Goal: Task Accomplishment & Management: Use online tool/utility

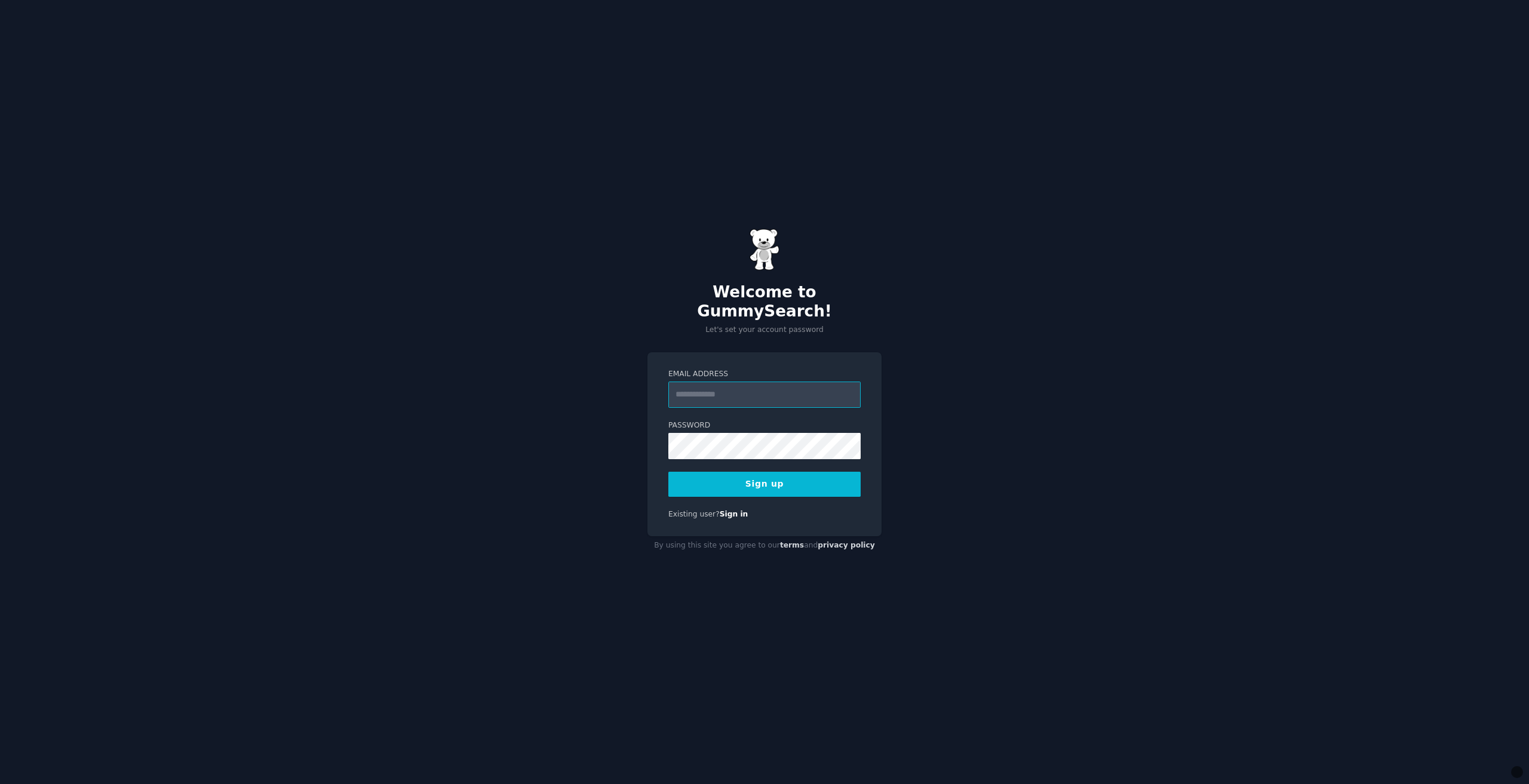
click at [715, 394] on input "Email Address" at bounding box center [764, 394] width 193 height 27
type input "**********"
drag, startPoint x: 775, startPoint y: 459, endPoint x: 775, endPoint y: 467, distance: 8.0
click at [775, 460] on form "**********" at bounding box center [764, 433] width 193 height 128
click at [774, 472] on button "Sign up" at bounding box center [764, 484] width 193 height 25
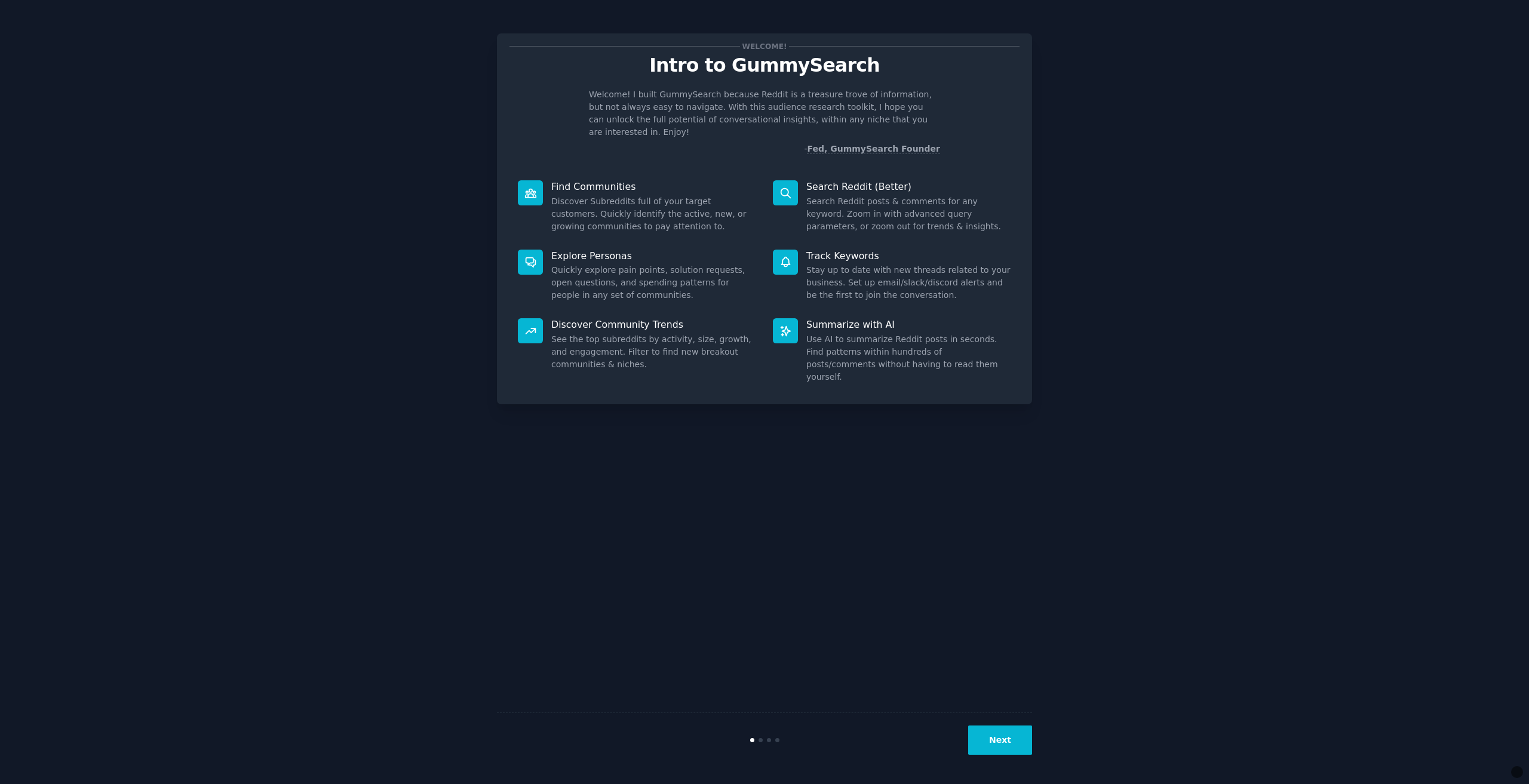
click at [1069, 419] on div "Welcome! Intro to GummySearch Welcome! I built GummySearch because Reddit is a …" at bounding box center [764, 392] width 1495 height 751
click at [1004, 741] on button "Next" at bounding box center [1000, 740] width 64 height 29
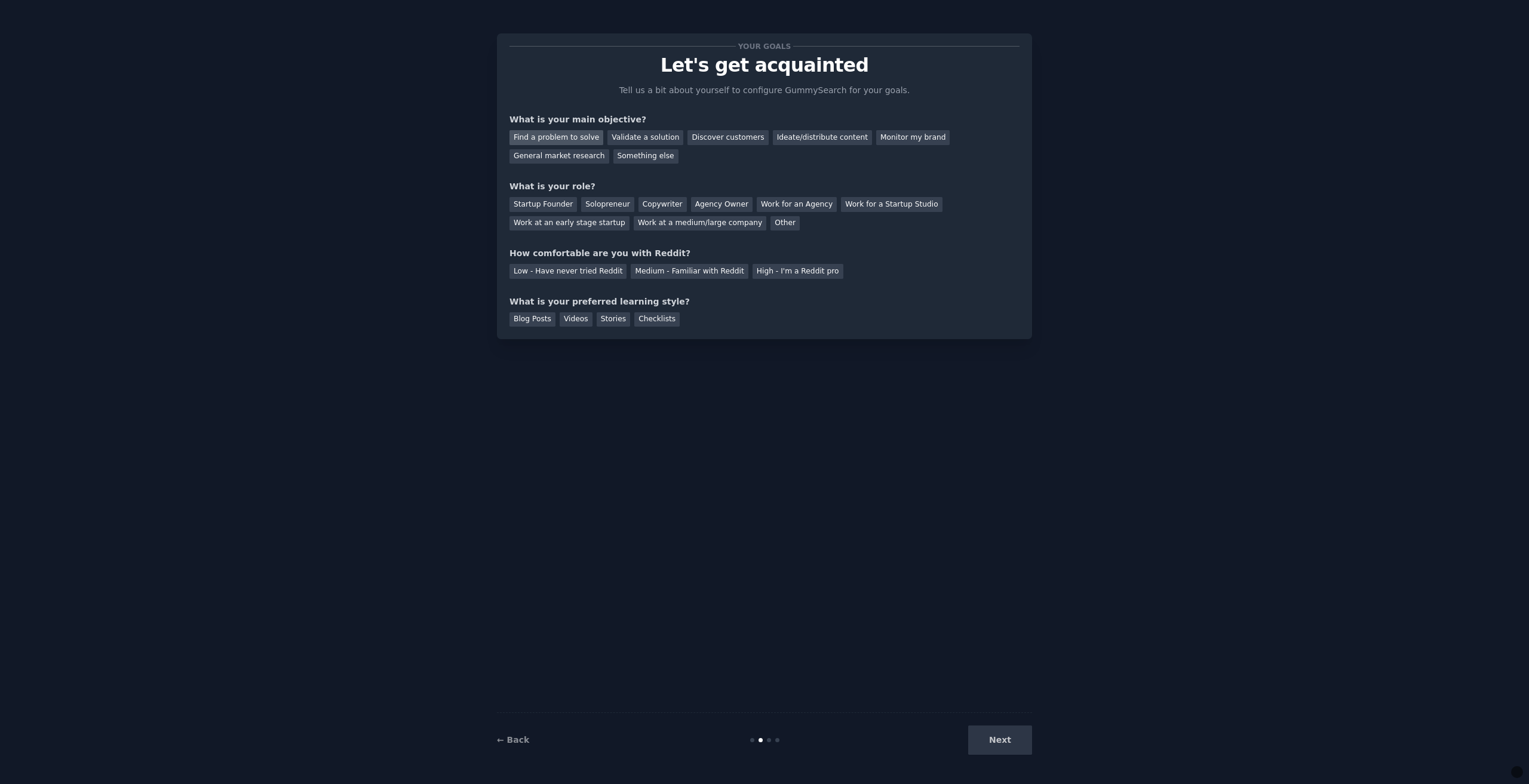
click at [552, 139] on div "Find a problem to solve" at bounding box center [556, 138] width 94 height 15
click at [718, 142] on div "Discover customers" at bounding box center [728, 138] width 81 height 15
click at [525, 325] on div "Blog Posts" at bounding box center [532, 320] width 46 height 15
click at [761, 275] on div "High - I'm a Reddit pro" at bounding box center [797, 272] width 91 height 15
click at [718, 269] on div "Medium - Familiar with Reddit" at bounding box center [689, 272] width 117 height 15
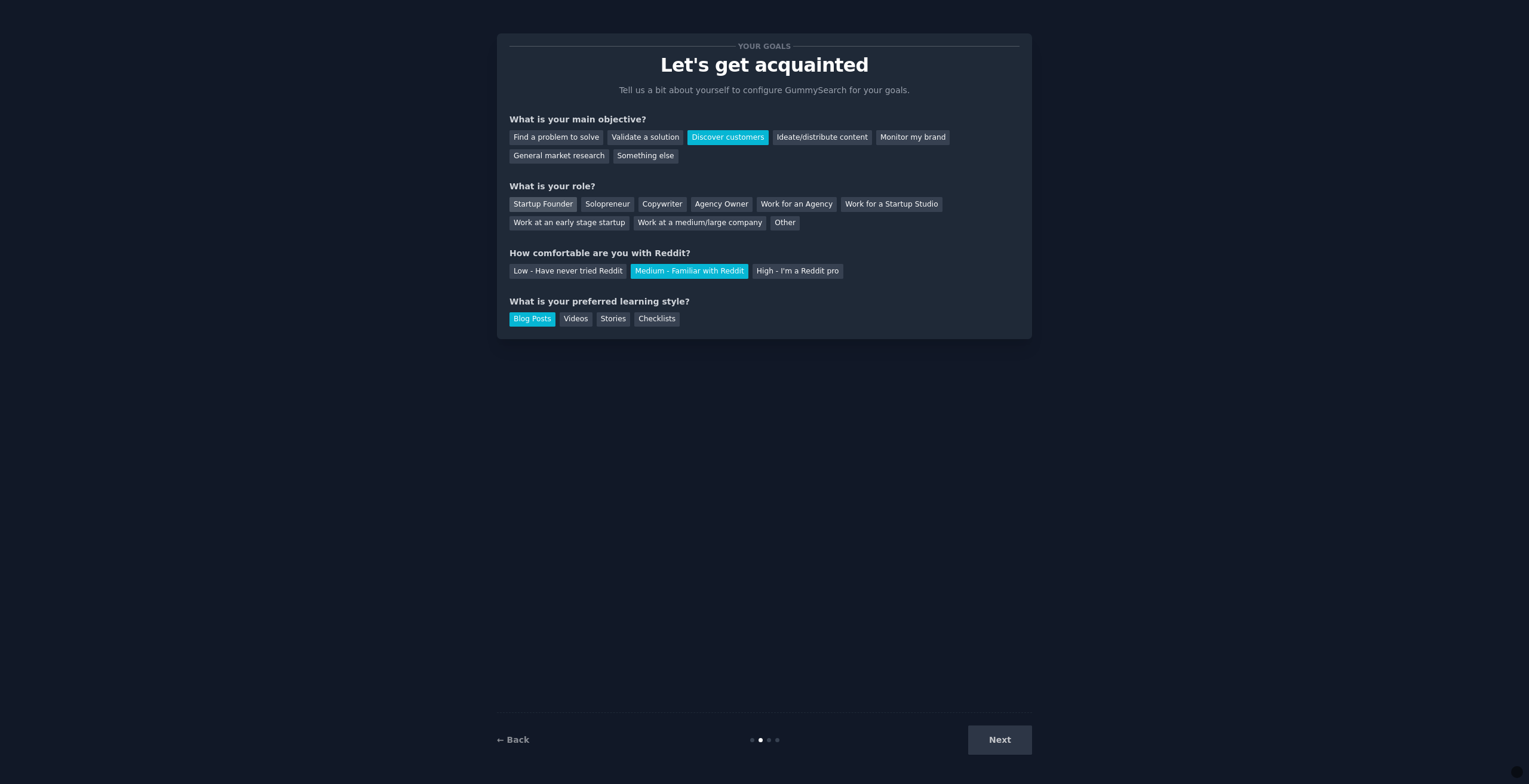
click at [547, 212] on div "Startup Founder" at bounding box center [543, 205] width 68 height 15
click at [1007, 738] on button "Next" at bounding box center [1000, 740] width 64 height 29
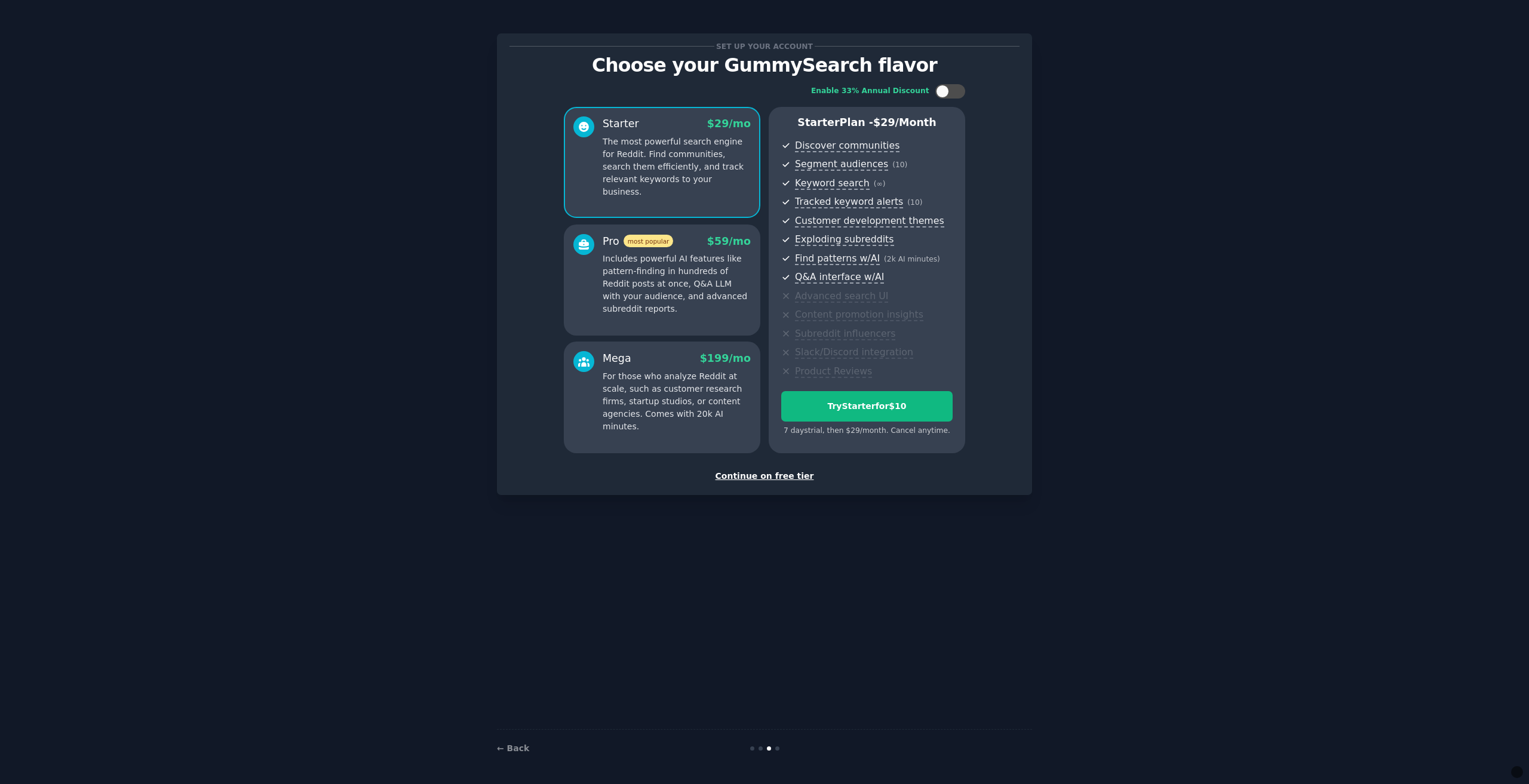
click at [768, 480] on div "Continue on free tier" at bounding box center [764, 476] width 510 height 12
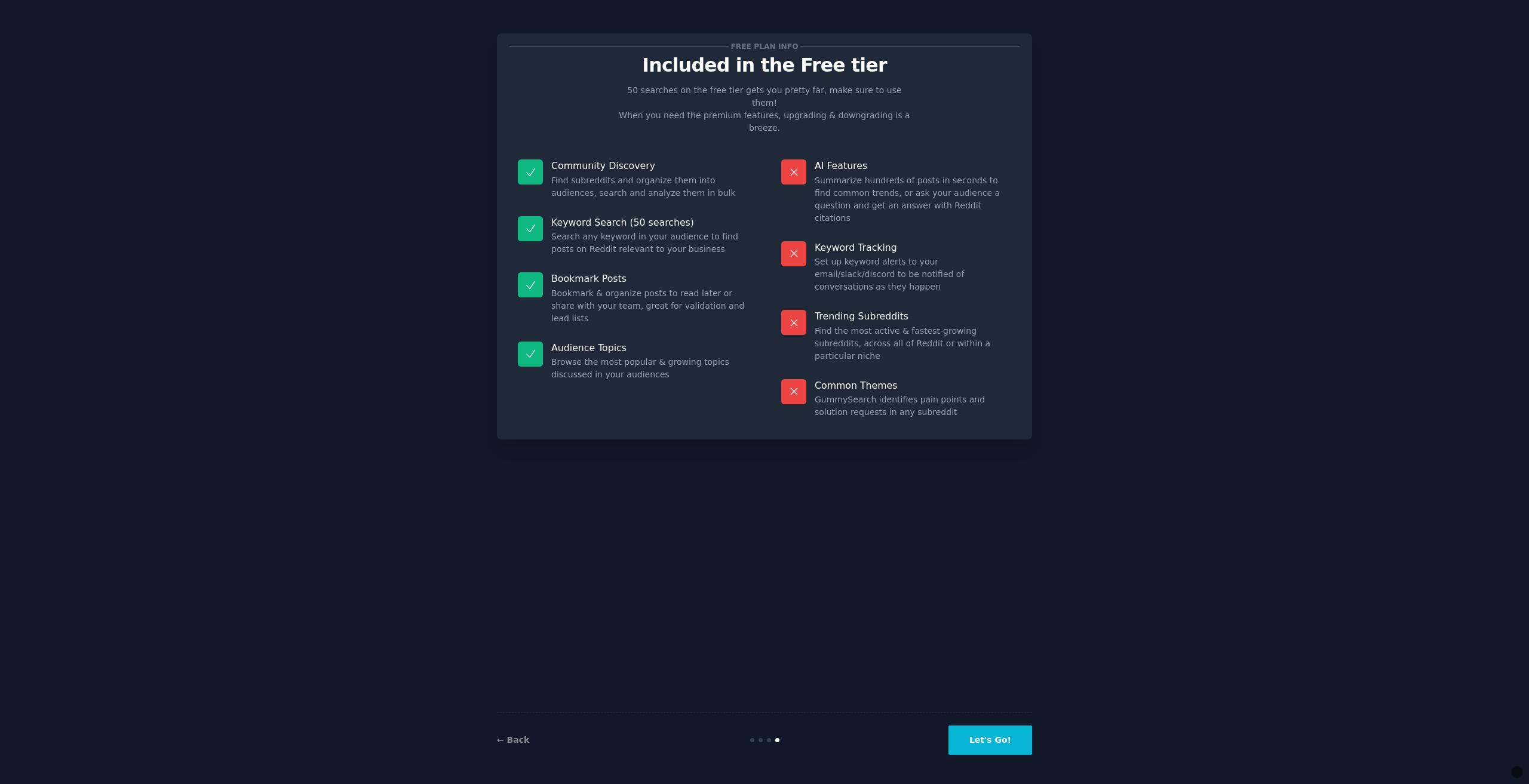
click at [982, 737] on button "Let's Go!" at bounding box center [990, 740] width 84 height 29
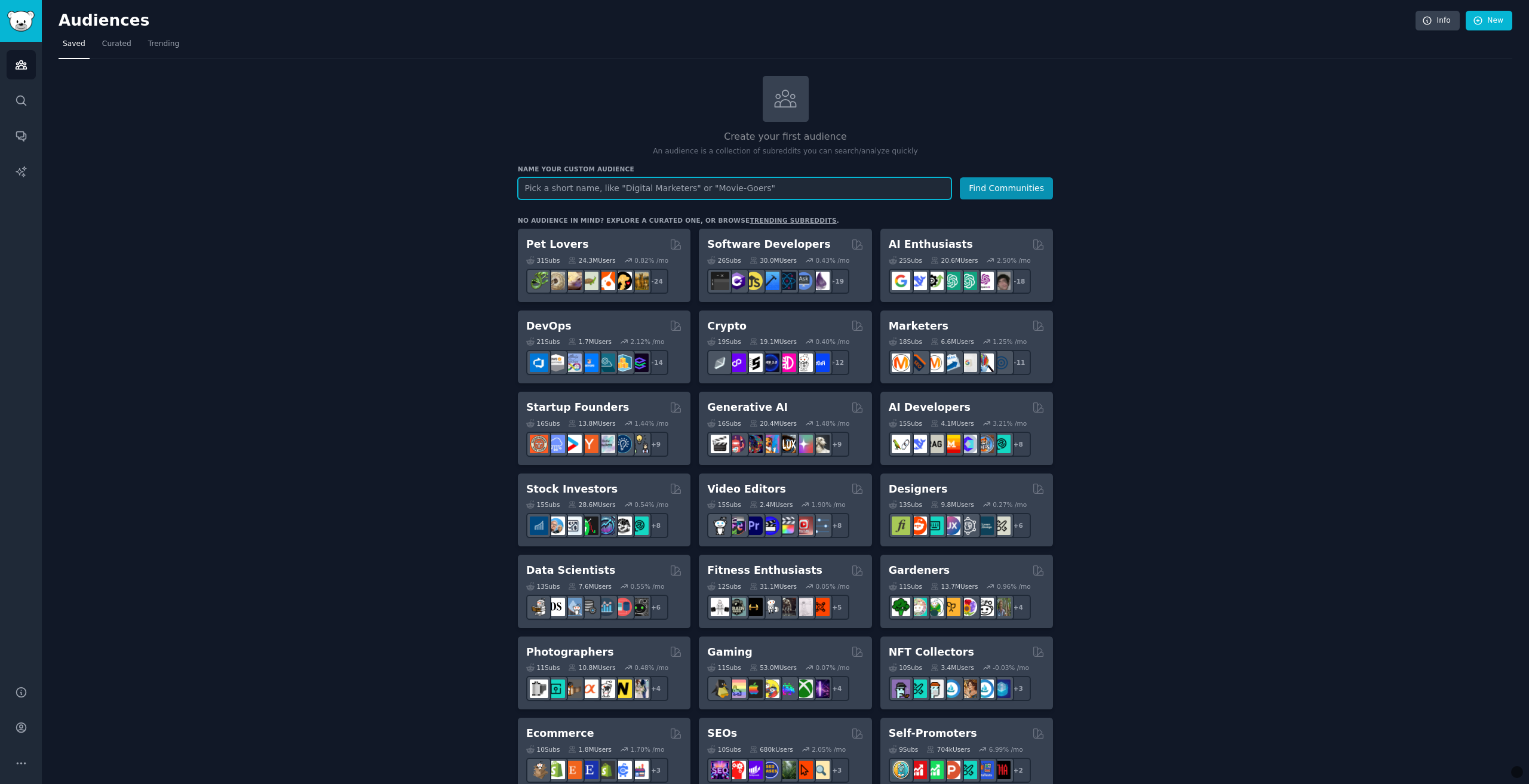
paste input "washing machine"
type input "washing machine"
click at [987, 186] on button "Find Communities" at bounding box center [1006, 188] width 93 height 22
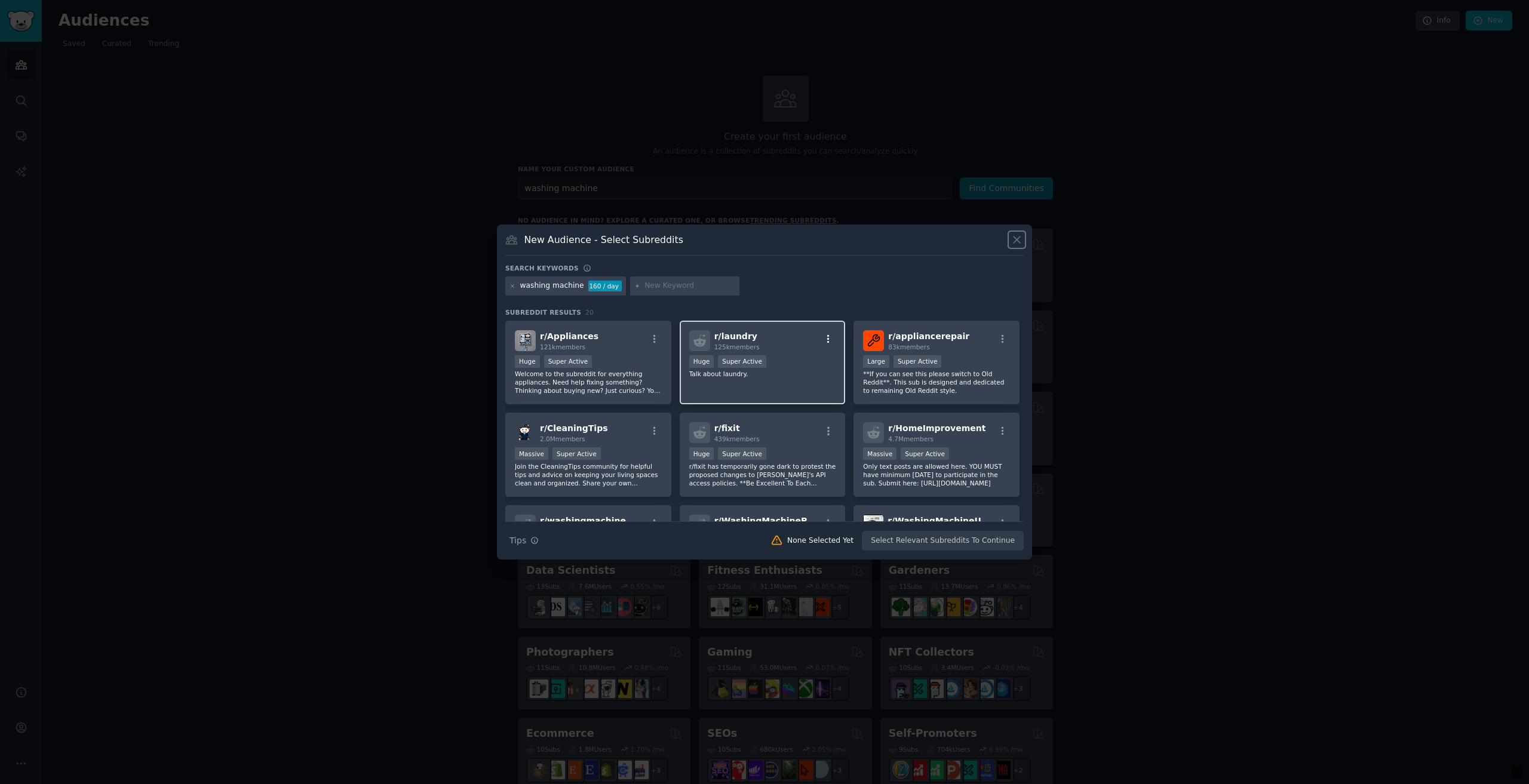
click at [826, 337] on icon "button" at bounding box center [828, 339] width 11 height 11
click at [781, 359] on div "Relevant Subreddit" at bounding box center [758, 364] width 70 height 11
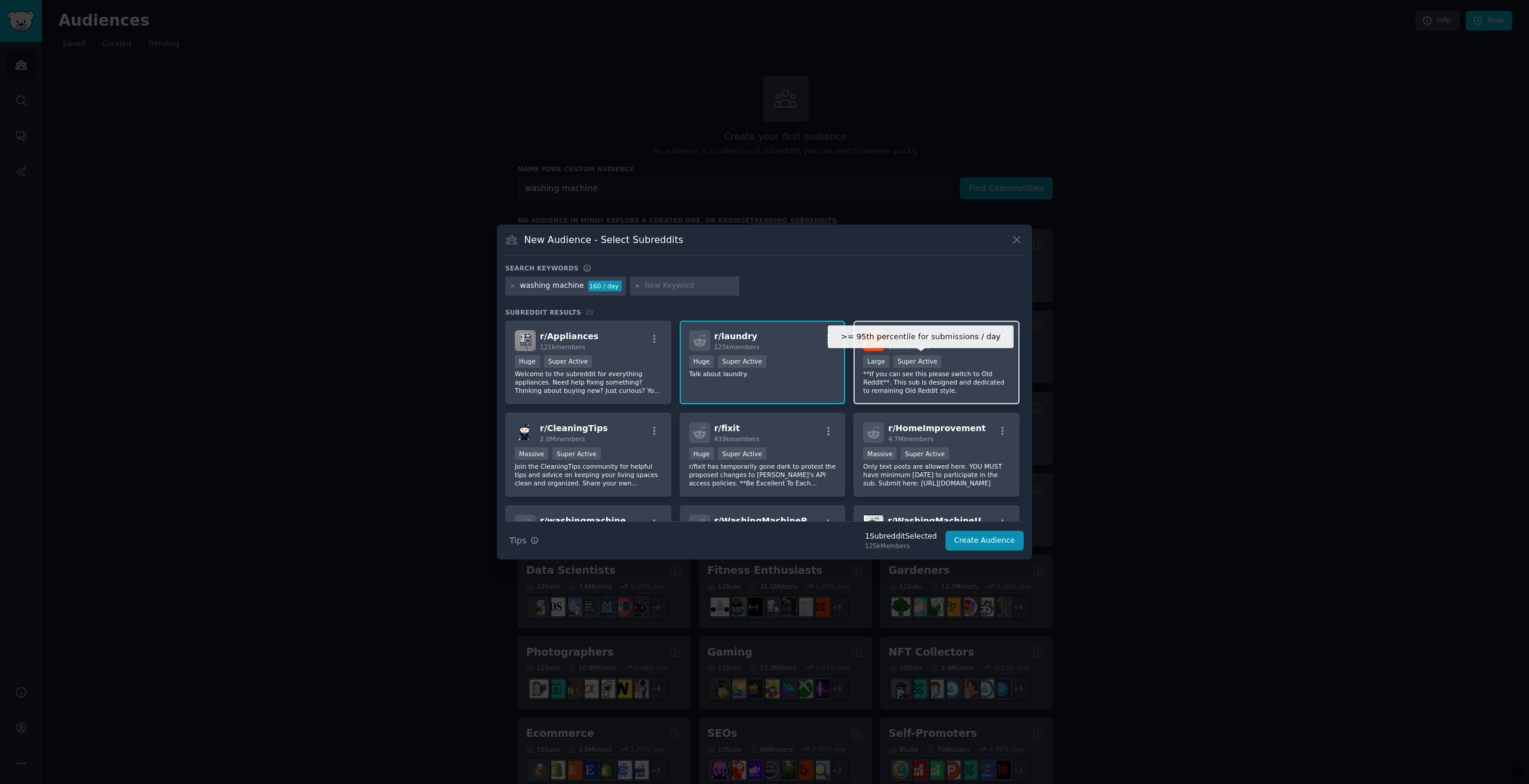
click at [911, 358] on div "Super Active" at bounding box center [918, 362] width 49 height 12
click at [959, 345] on div "r/ appliancerepair 83k members" at bounding box center [936, 340] width 147 height 21
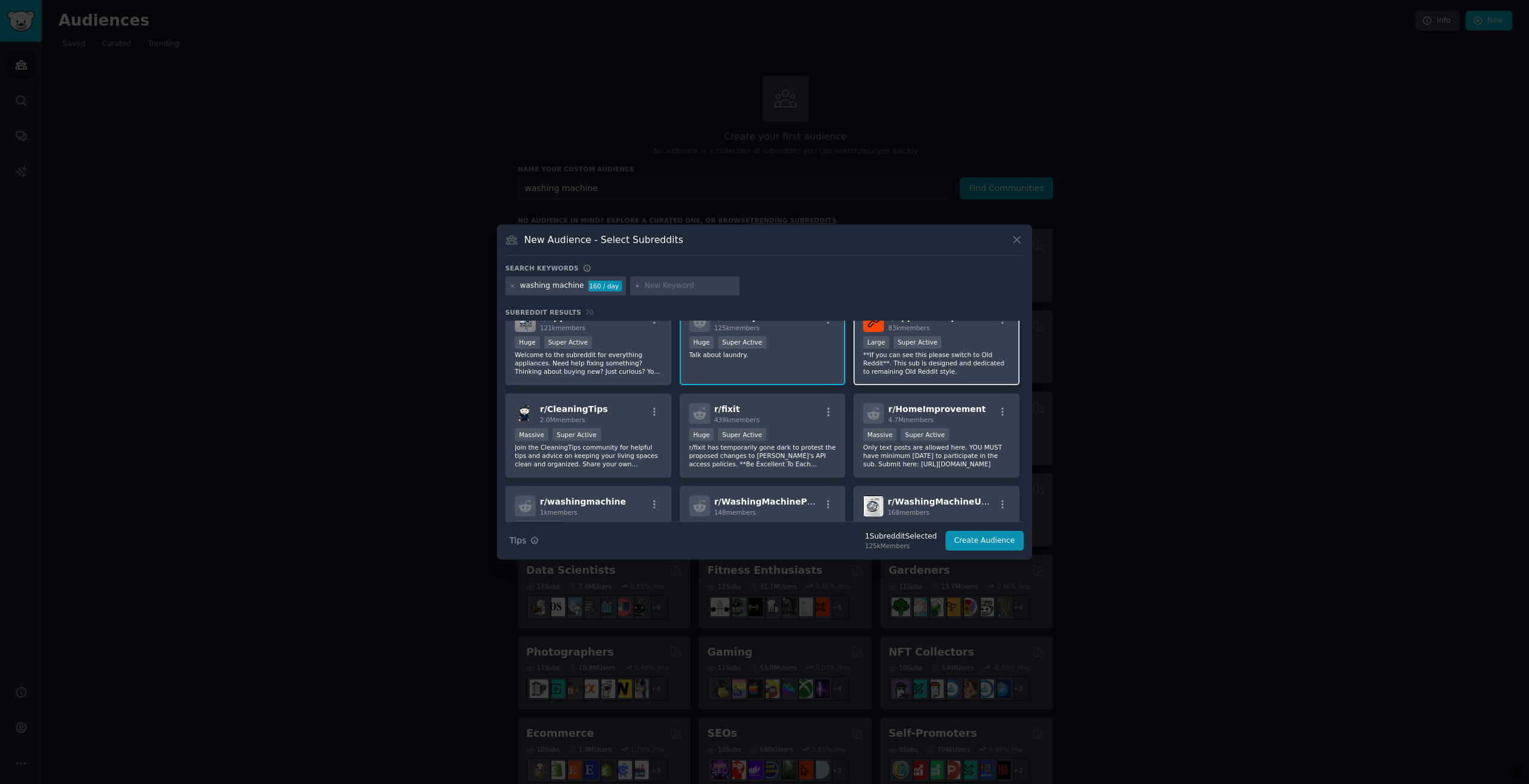
scroll to position [59, 0]
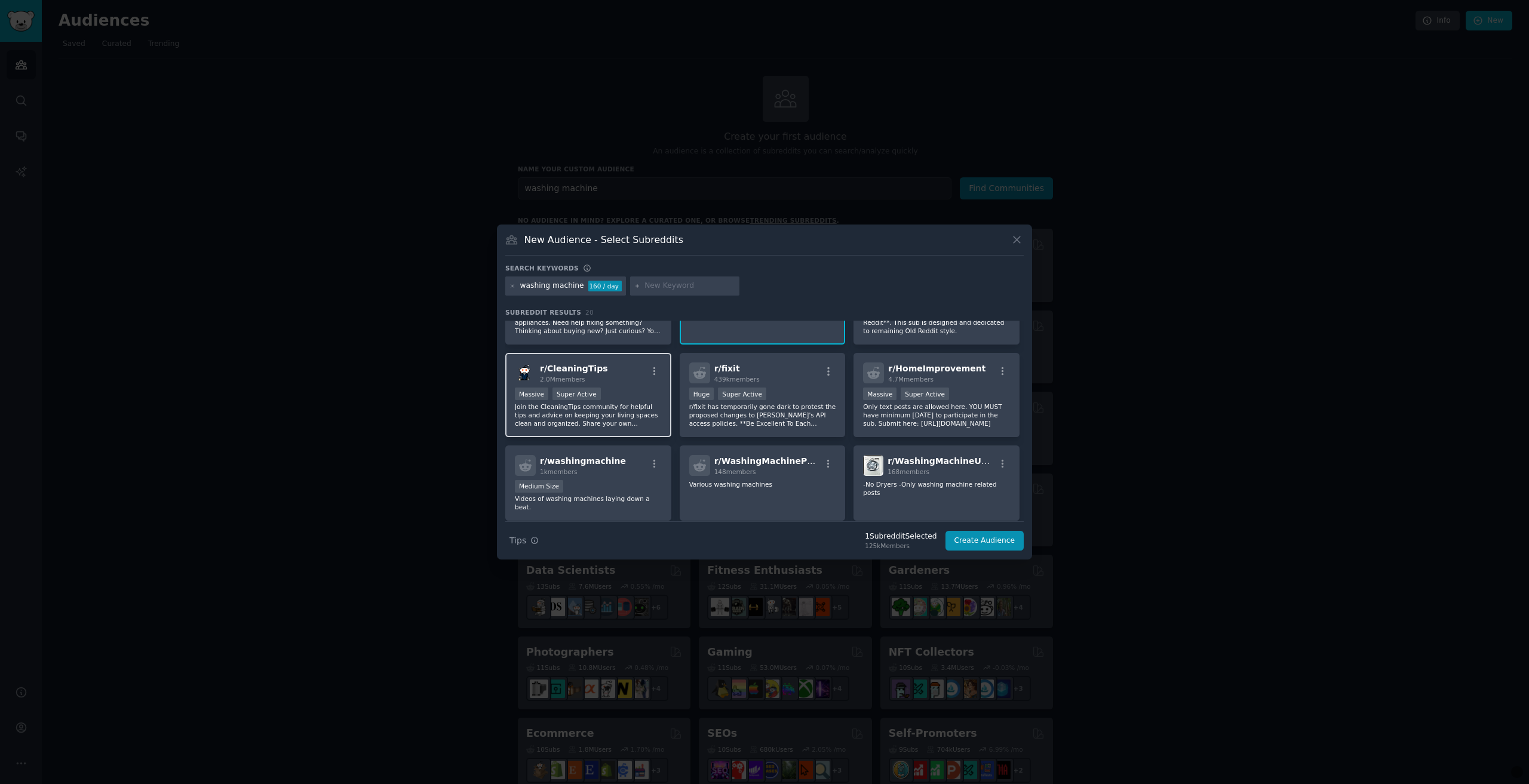
click at [602, 373] on div "r/ CleaningTips 2.0M members" at bounding box center [588, 372] width 147 height 21
click at [915, 377] on span "4.7M members" at bounding box center [911, 378] width 46 height 7
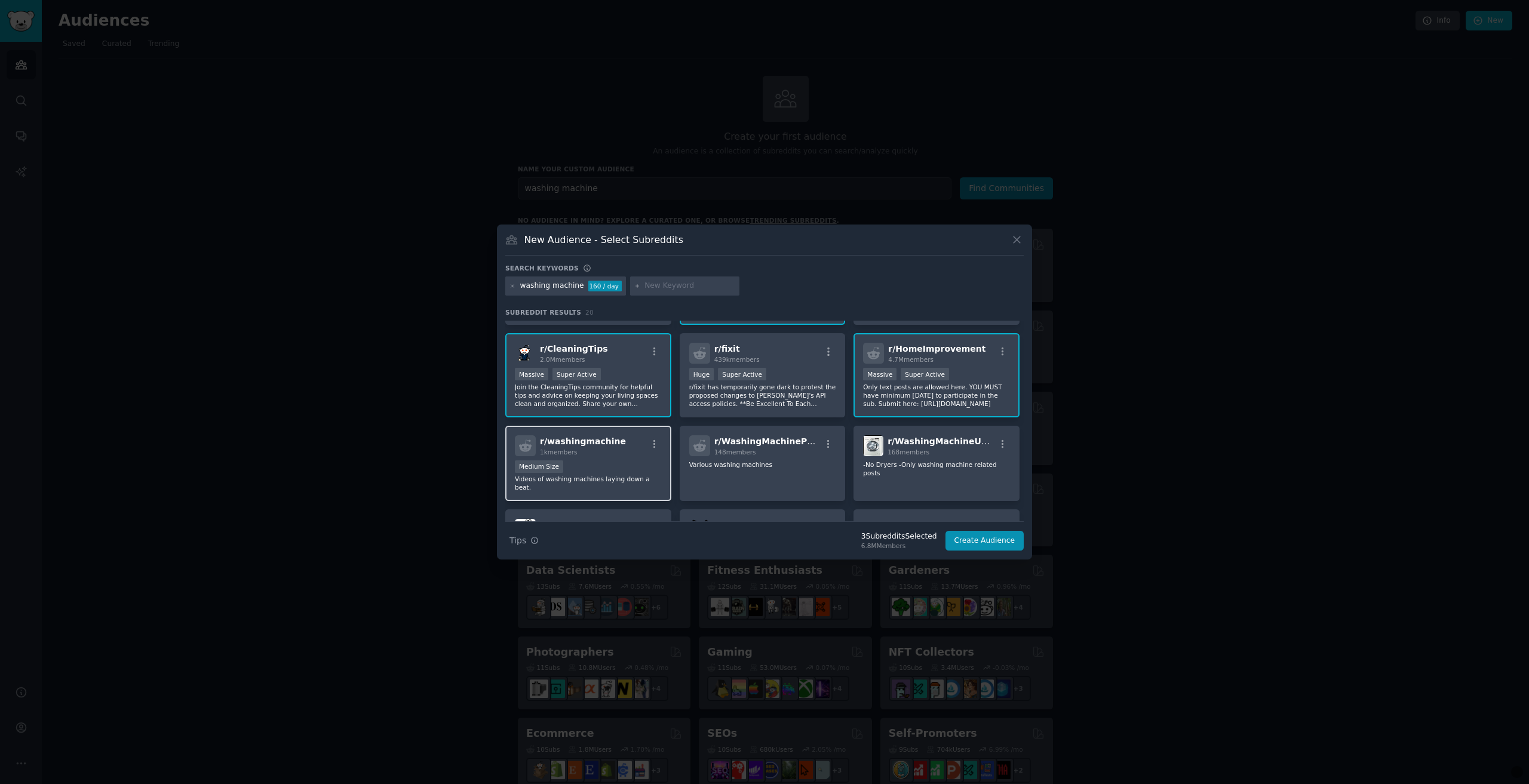
scroll to position [120, 0]
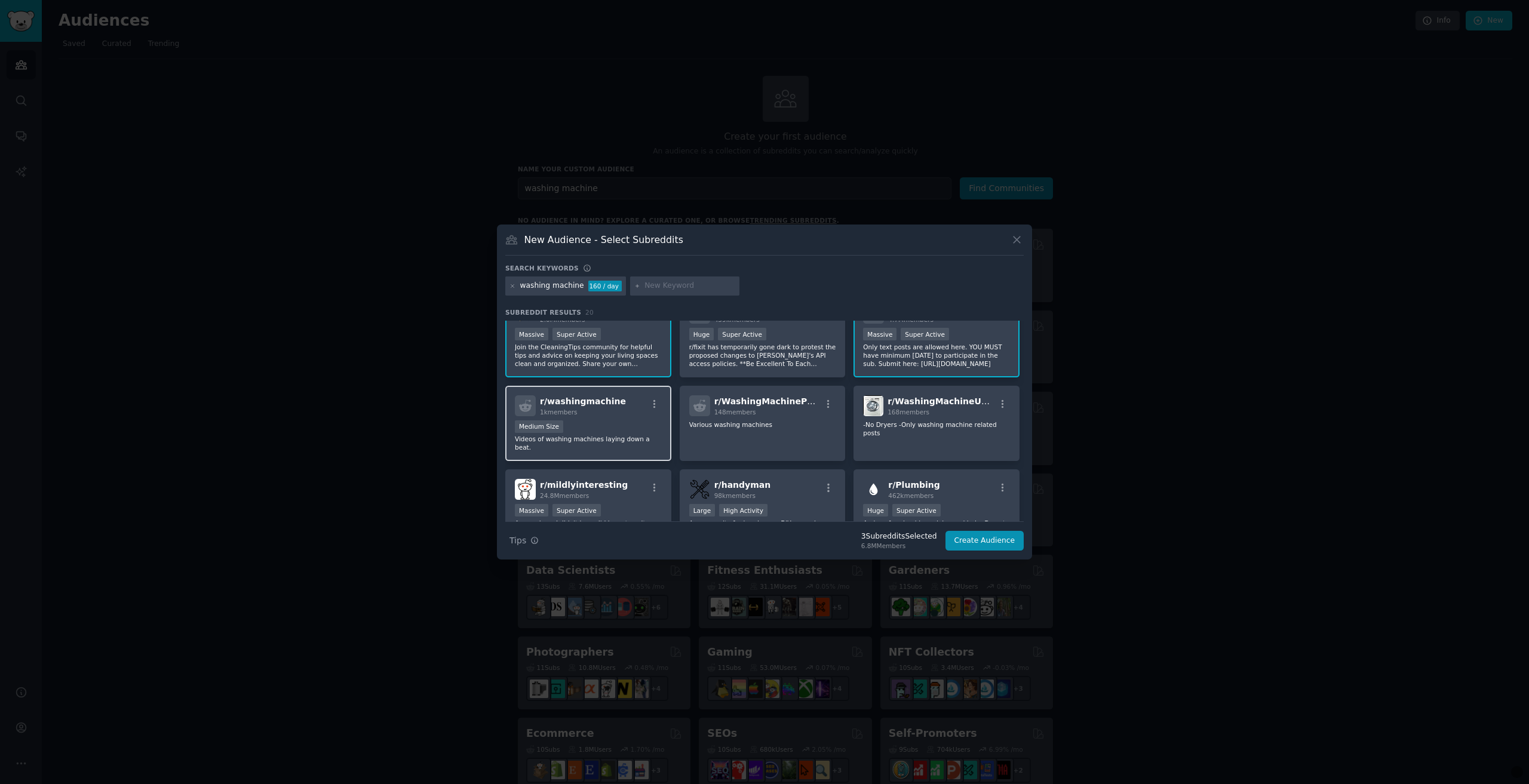
click at [621, 411] on div "r/ washingmachine 1k members" at bounding box center [588, 405] width 147 height 21
click at [780, 412] on div "148 members" at bounding box center [768, 412] width 107 height 8
click at [934, 414] on div "168 members" at bounding box center [940, 412] width 107 height 8
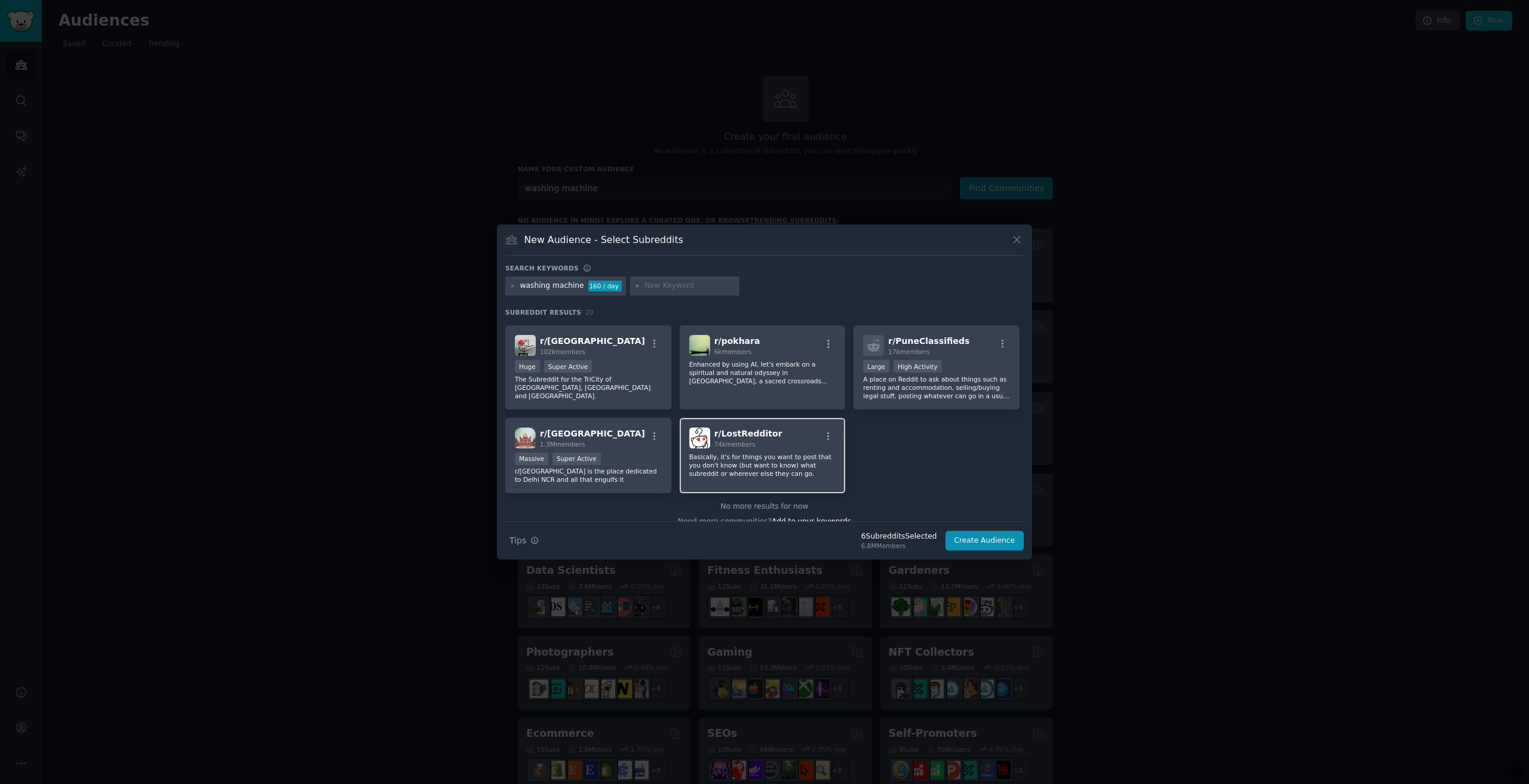
scroll to position [453, 0]
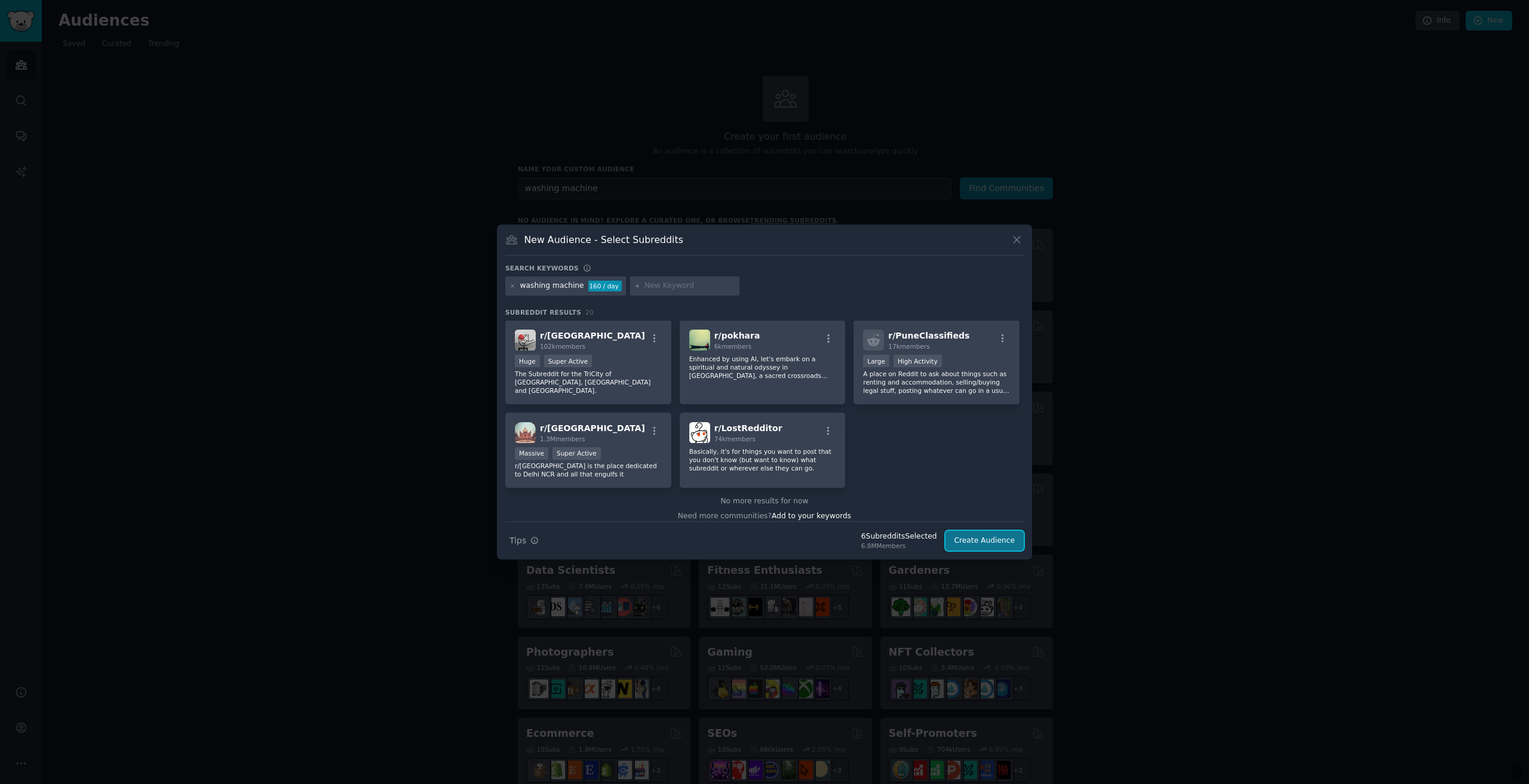
click at [978, 532] on button "Create Audience" at bounding box center [985, 540] width 79 height 21
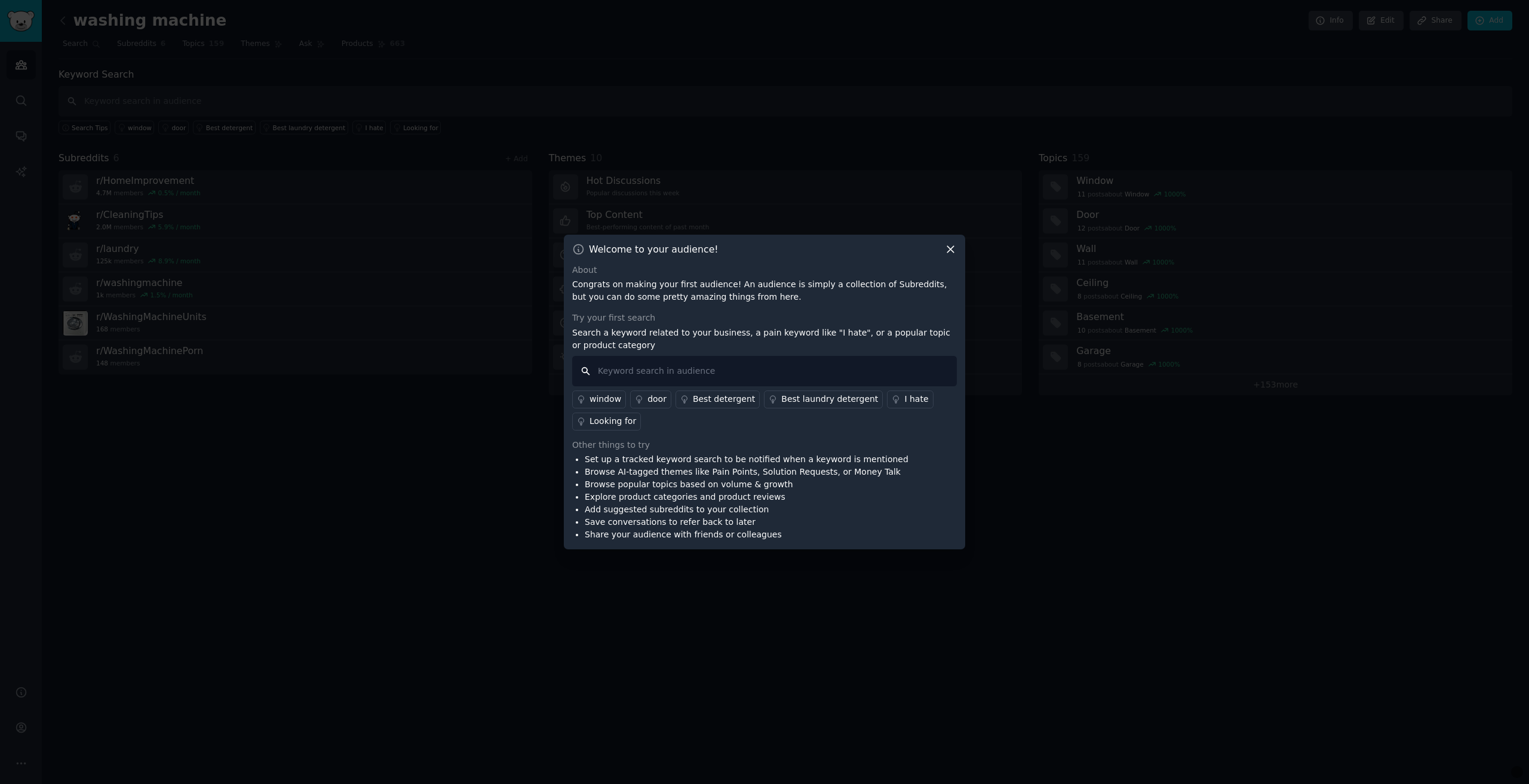
click at [672, 372] on input "text" at bounding box center [764, 371] width 385 height 30
paste input "washing machine"
type input "washing machine"
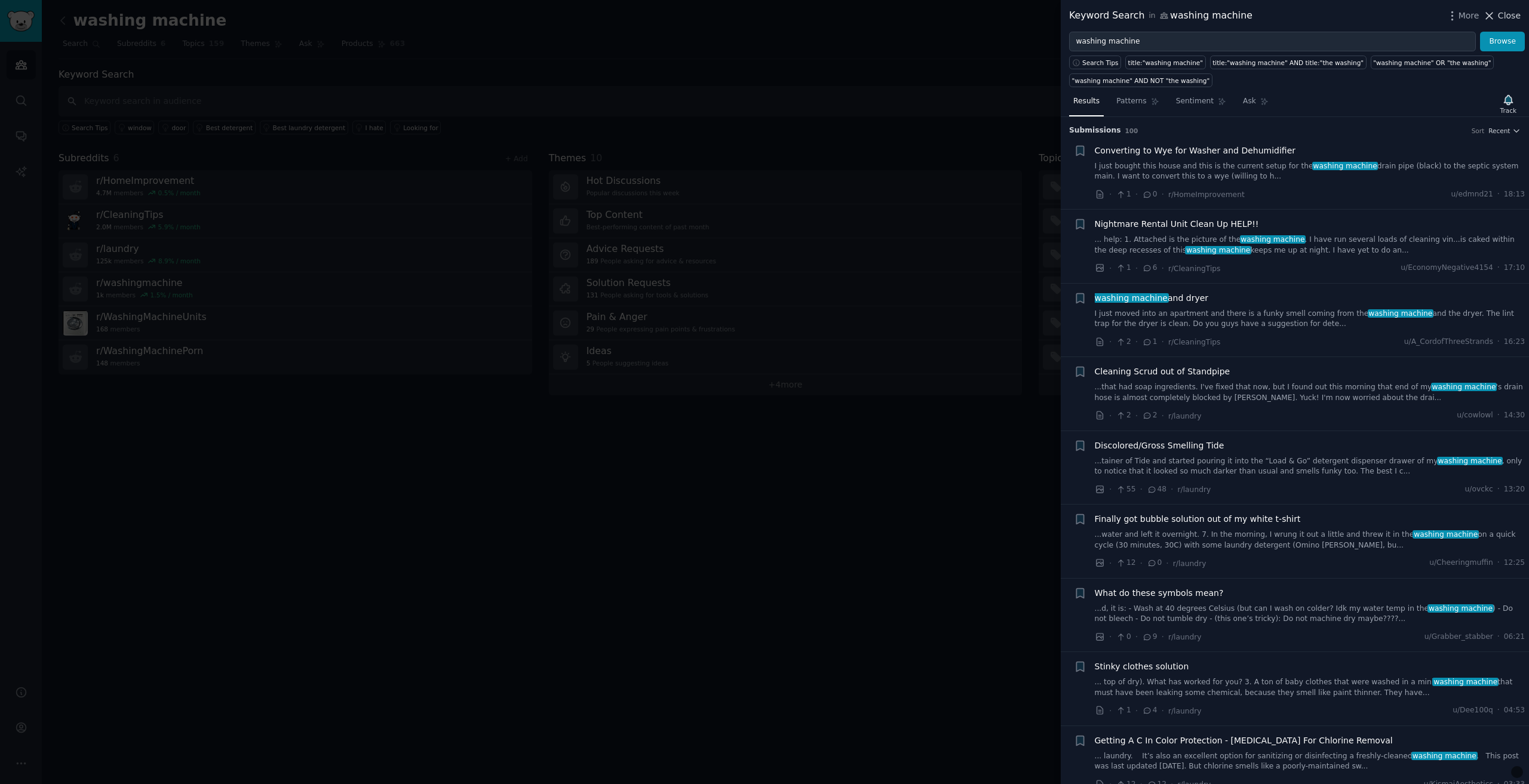
click at [1514, 11] on span "Close" at bounding box center [1509, 16] width 23 height 12
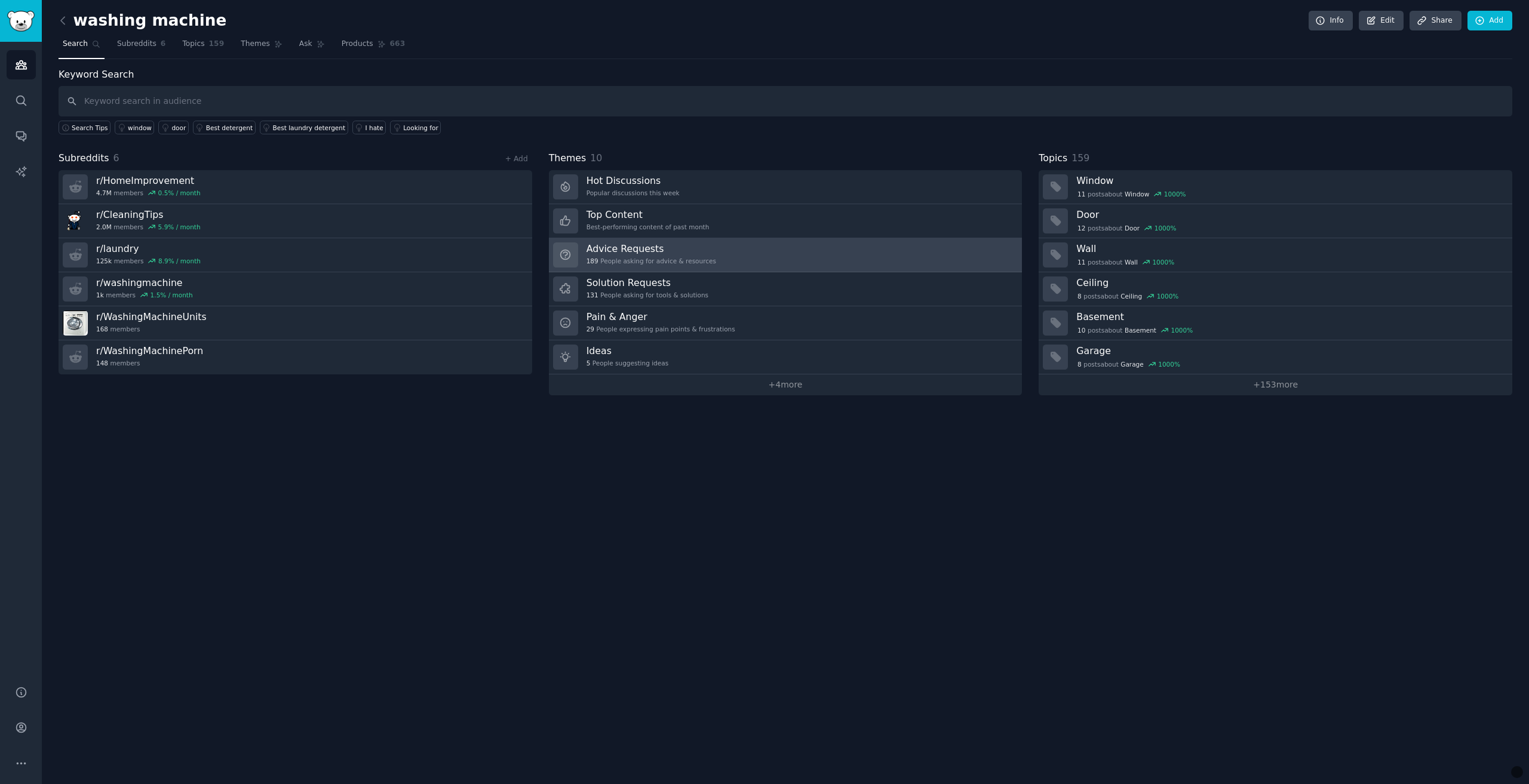
click at [710, 256] on link "Advice Requests 189 People asking for advice & resources" at bounding box center [786, 255] width 474 height 34
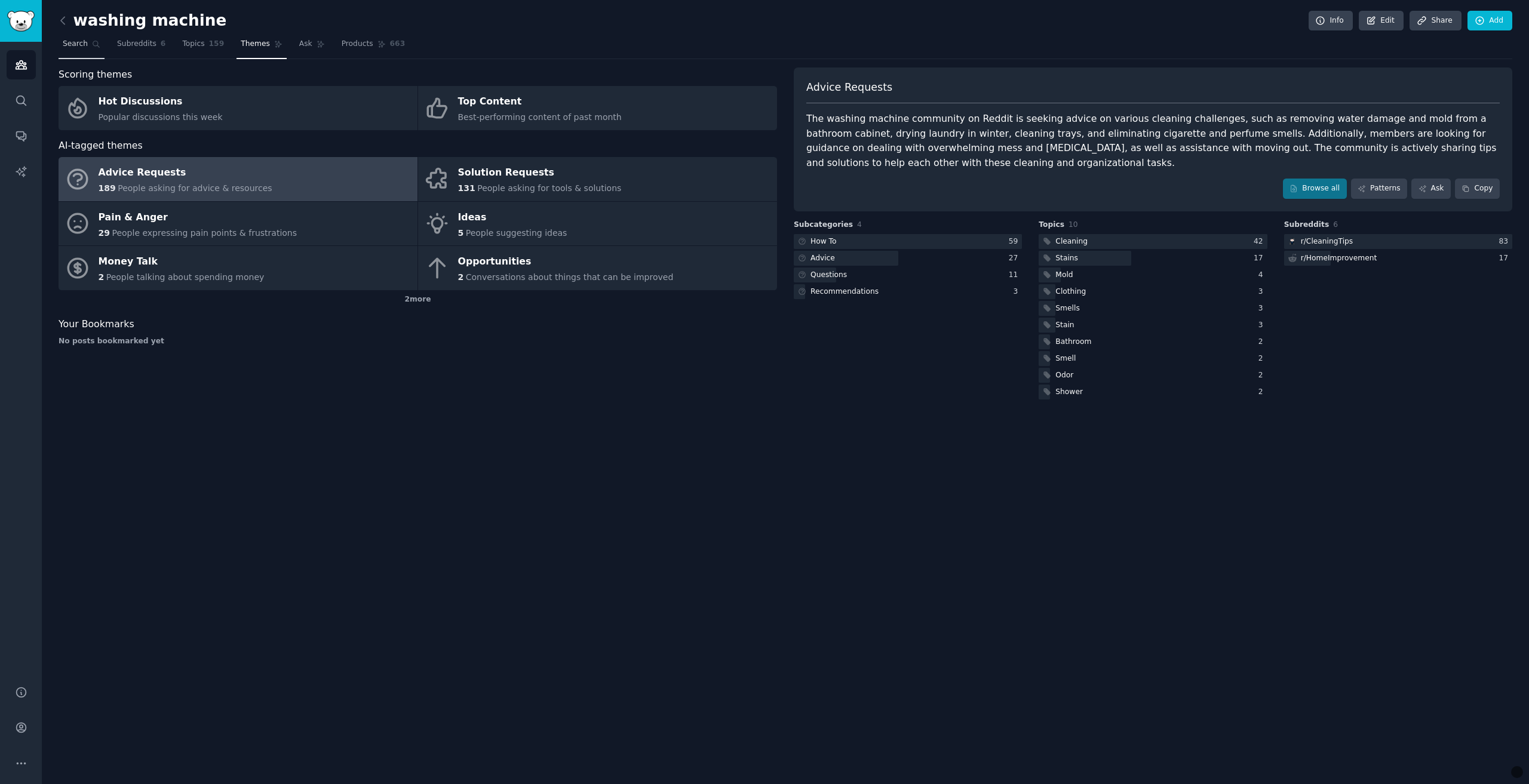
click at [78, 47] on span "Search" at bounding box center [75, 44] width 25 height 11
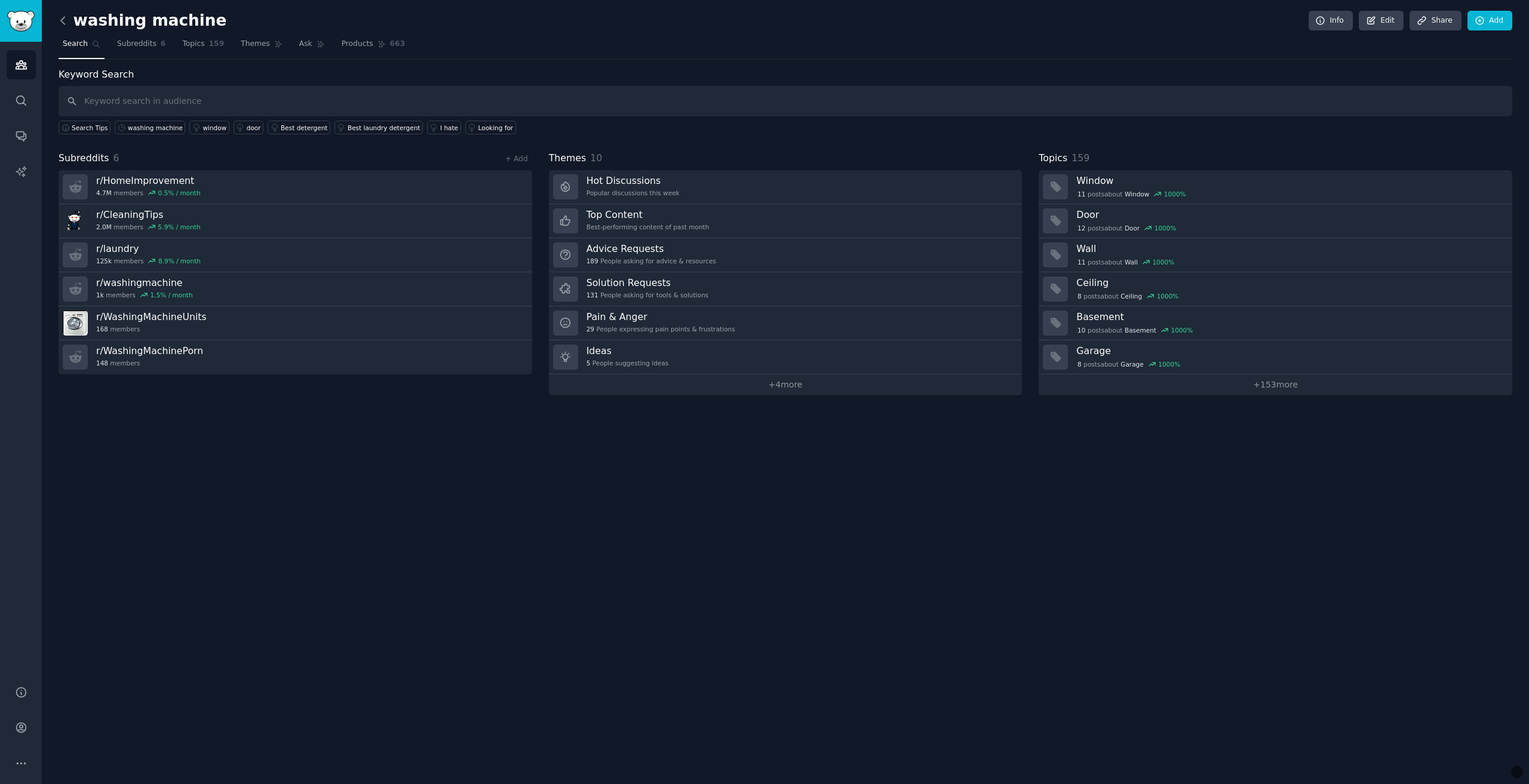
click at [62, 18] on icon at bounding box center [62, 20] width 4 height 7
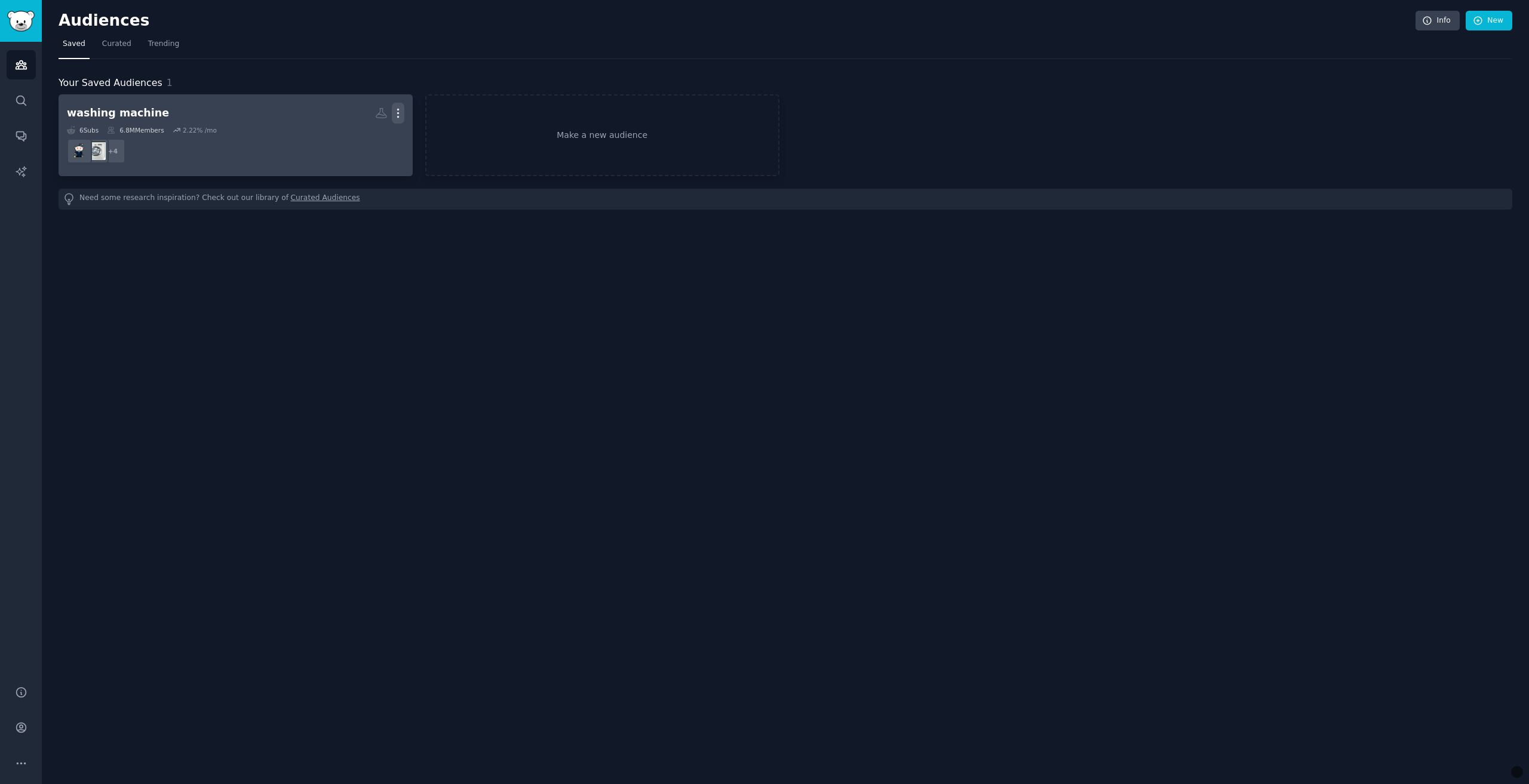
click at [400, 108] on icon "button" at bounding box center [397, 113] width 12 height 12
click at [378, 136] on p "Delete" at bounding box center [365, 138] width 27 height 12
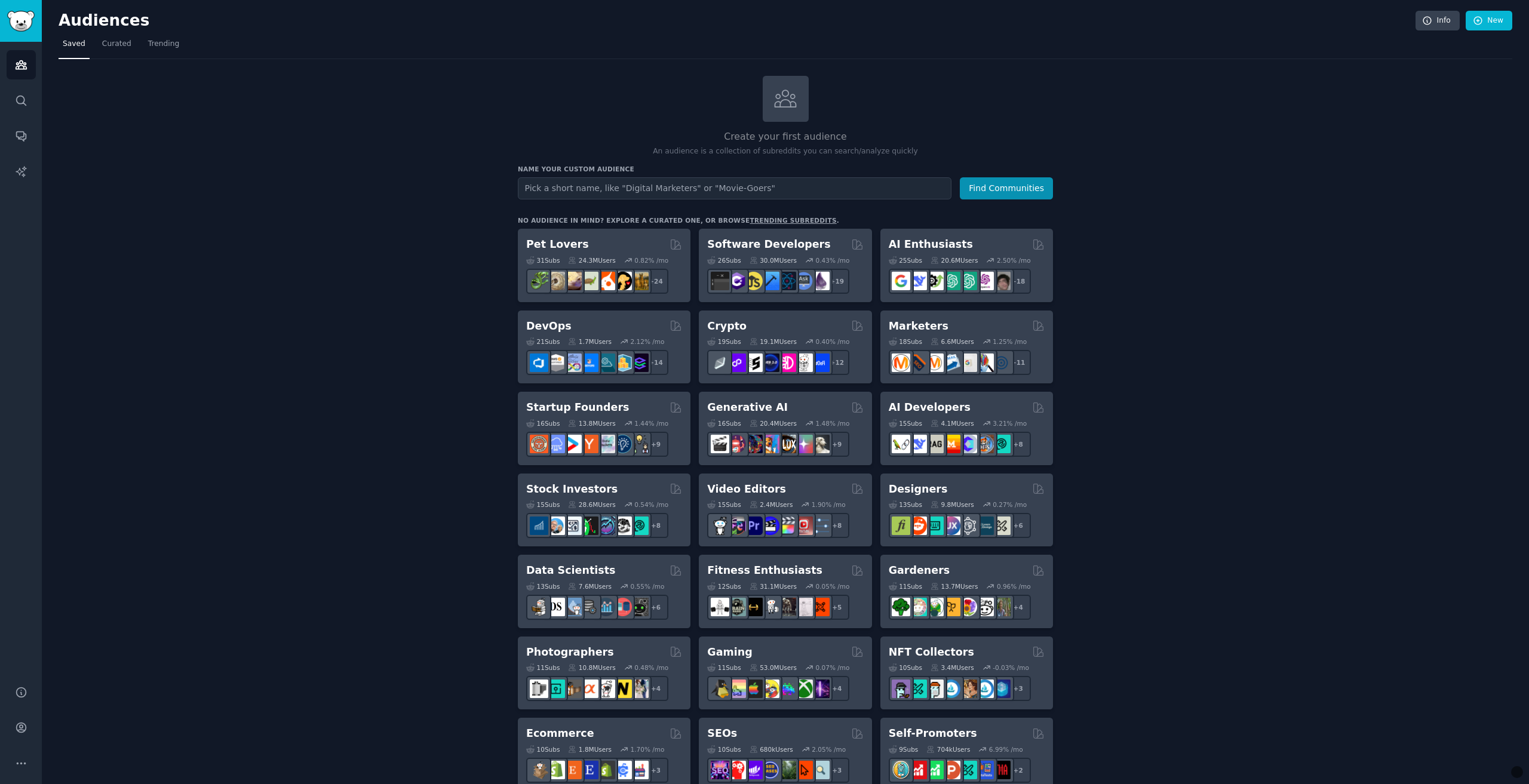
click at [583, 186] on input "text" at bounding box center [734, 188] width 433 height 22
type input "máquina de [PERSON_NAME] roupa"
click at [959, 177] on button "Find Communities" at bounding box center [1006, 188] width 93 height 22
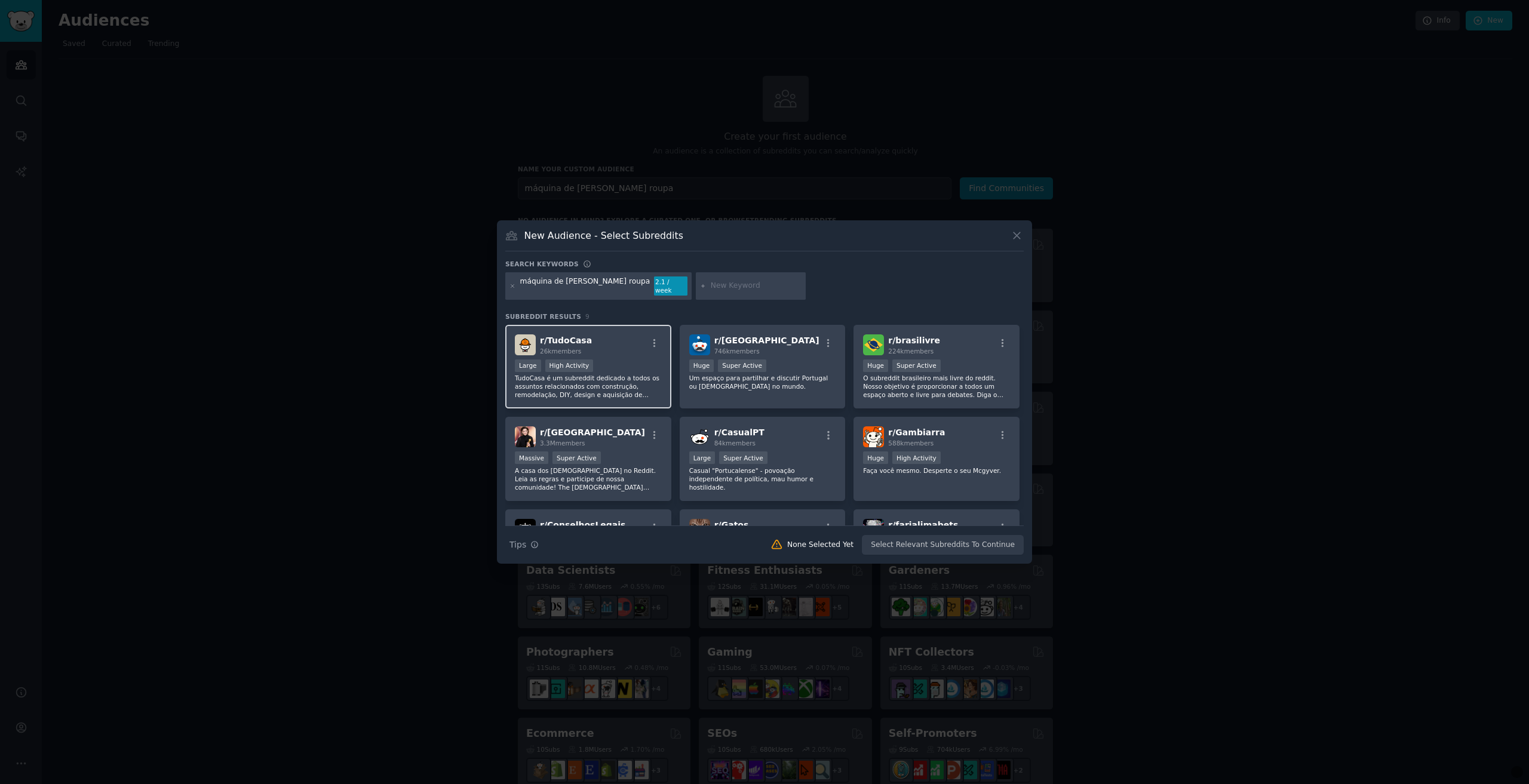
click at [608, 374] on p "TudoCasa é um subreddit dedicado a todos os assuntos relacionados com construçã…" at bounding box center [588, 386] width 147 height 25
click at [710, 288] on input "text" at bounding box center [755, 286] width 91 height 11
type input "[PERSON_NAME] roupa"
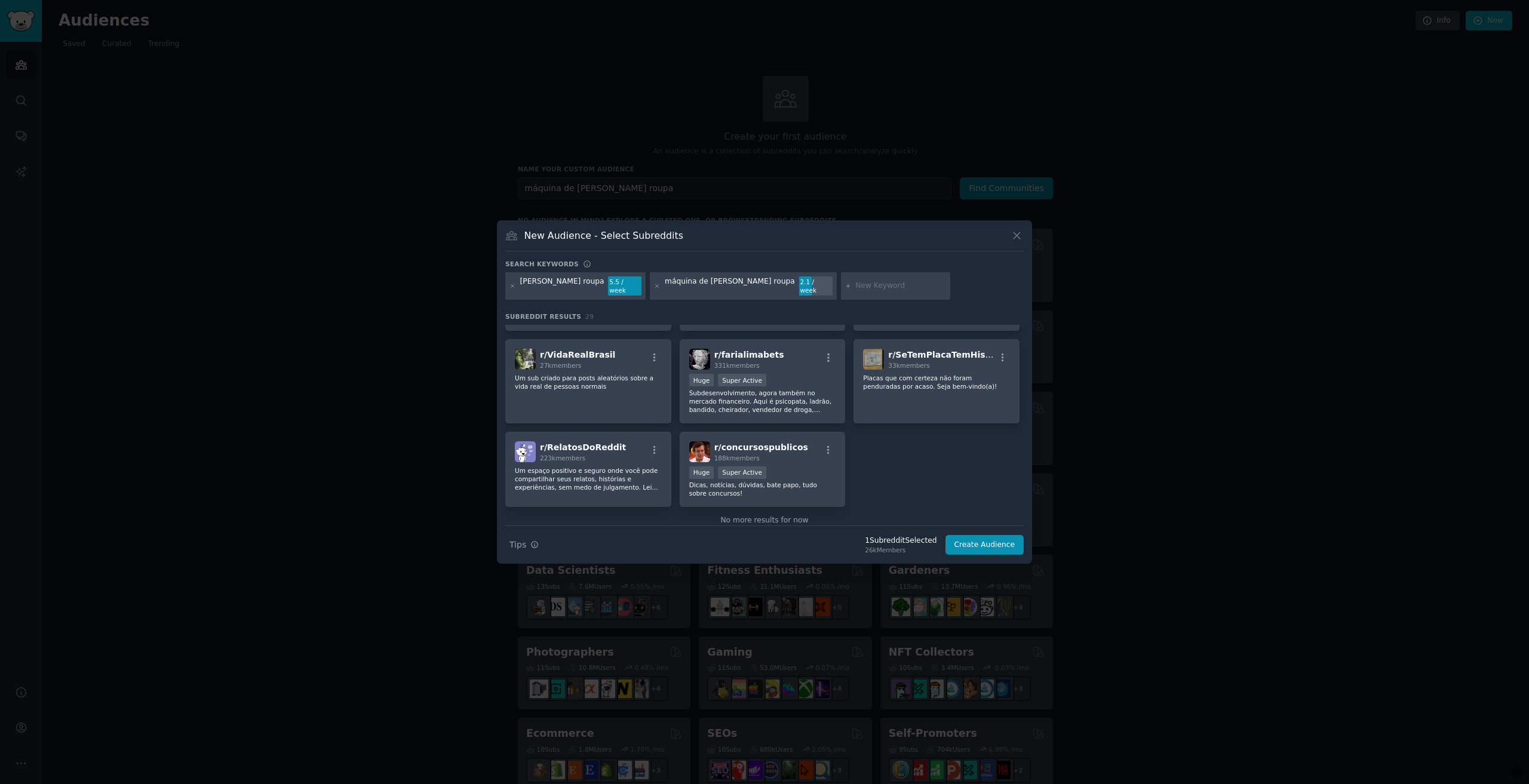
scroll to position [716, 0]
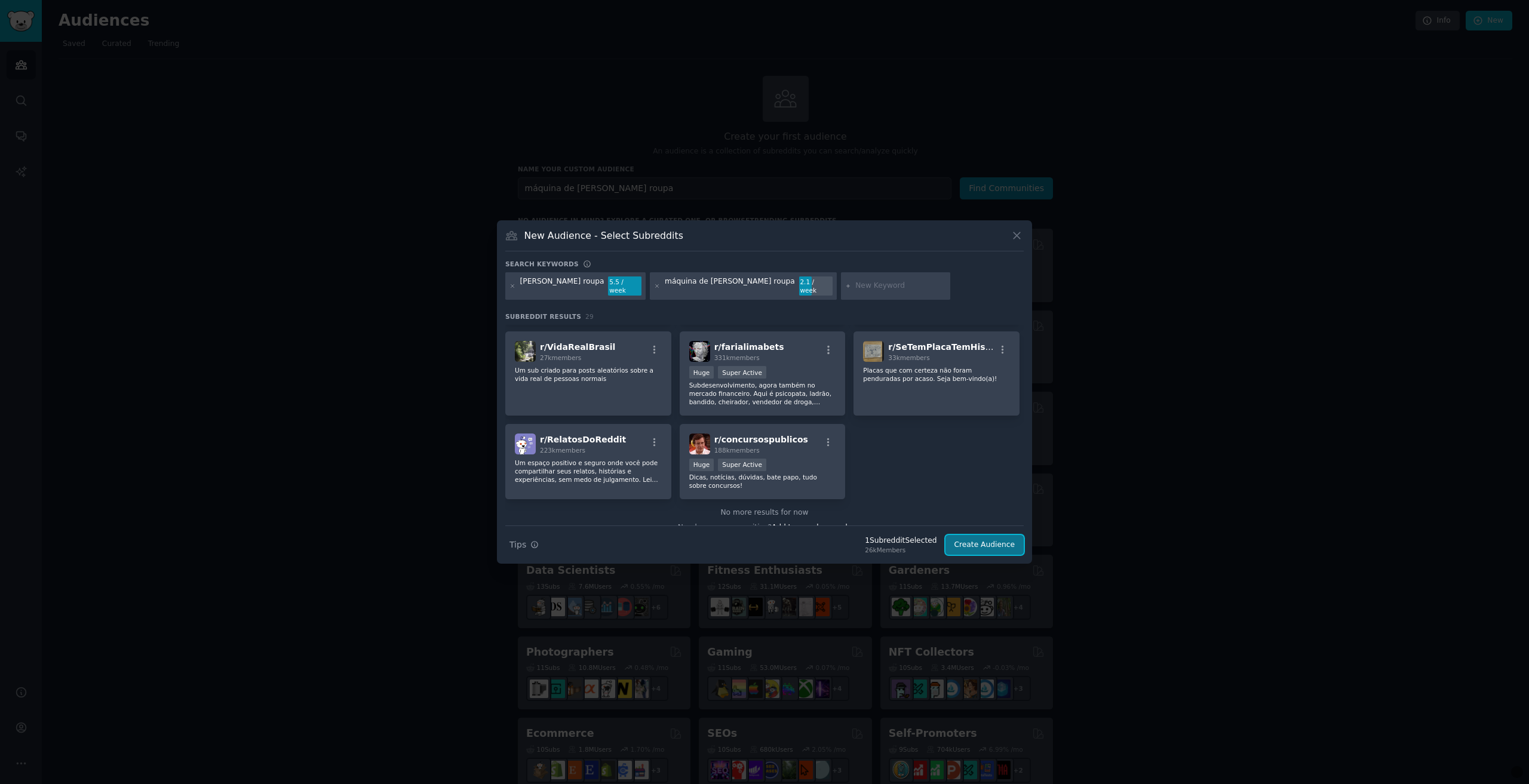
click at [982, 541] on button "Create Audience" at bounding box center [985, 545] width 79 height 21
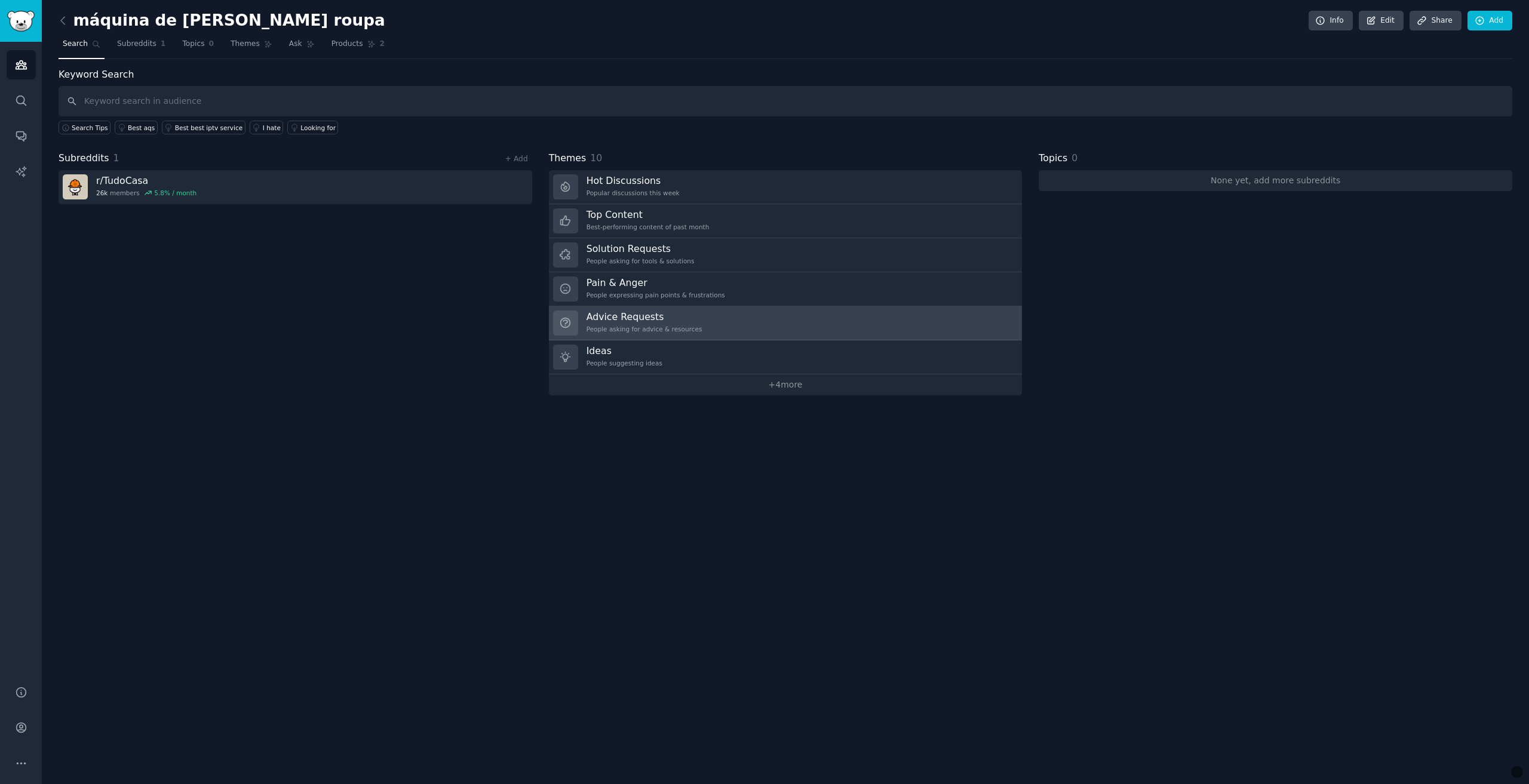
click at [608, 317] on h3 "Advice Requests" at bounding box center [644, 317] width 116 height 12
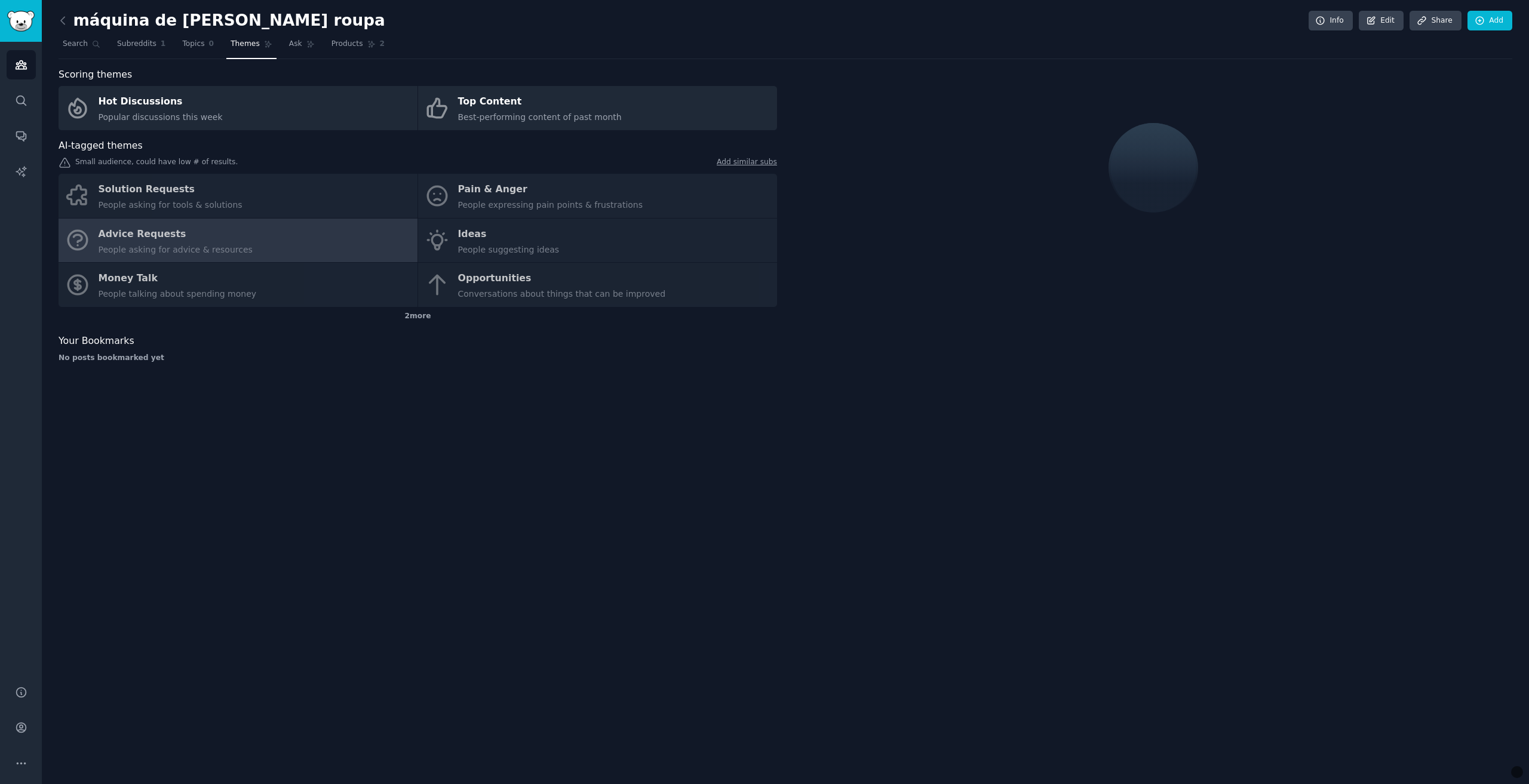
drag, startPoint x: 424, startPoint y: 709, endPoint x: 403, endPoint y: 807, distance: 100.2
click at [403, 783] on html "Audiences Search Conversations AI Reports Help Account More máquina de [PERSON_…" at bounding box center [764, 392] width 1529 height 784
